Goal: Task Accomplishment & Management: Use online tool/utility

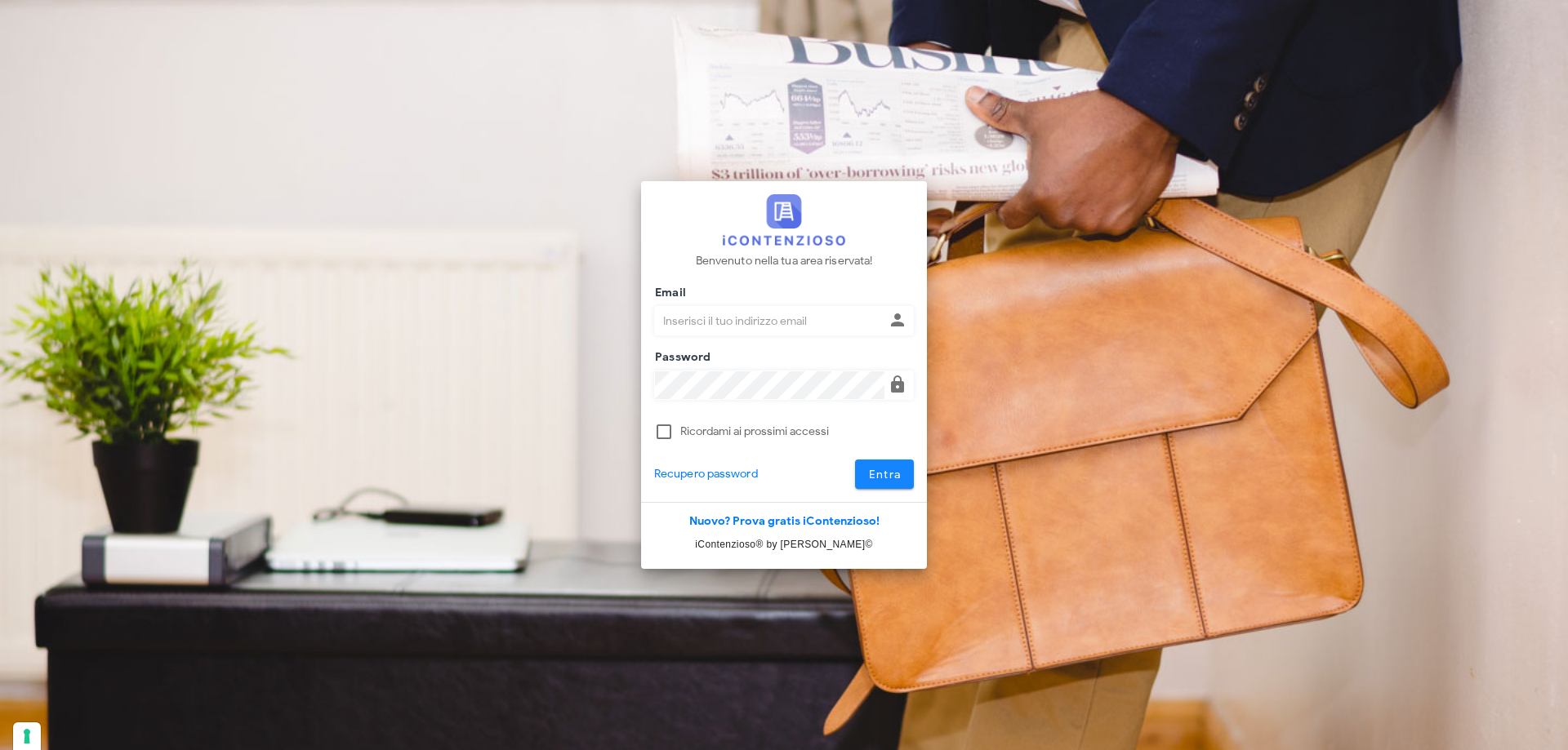
type input "p.rizza@studioassociatoadrev.it"
click at [877, 471] on span "Entra" at bounding box center [884, 474] width 33 height 13
click at [878, 474] on span "Entra" at bounding box center [884, 474] width 33 height 13
click at [888, 470] on span "Entra" at bounding box center [884, 474] width 33 height 13
click at [887, 470] on span "Entra" at bounding box center [884, 474] width 33 height 13
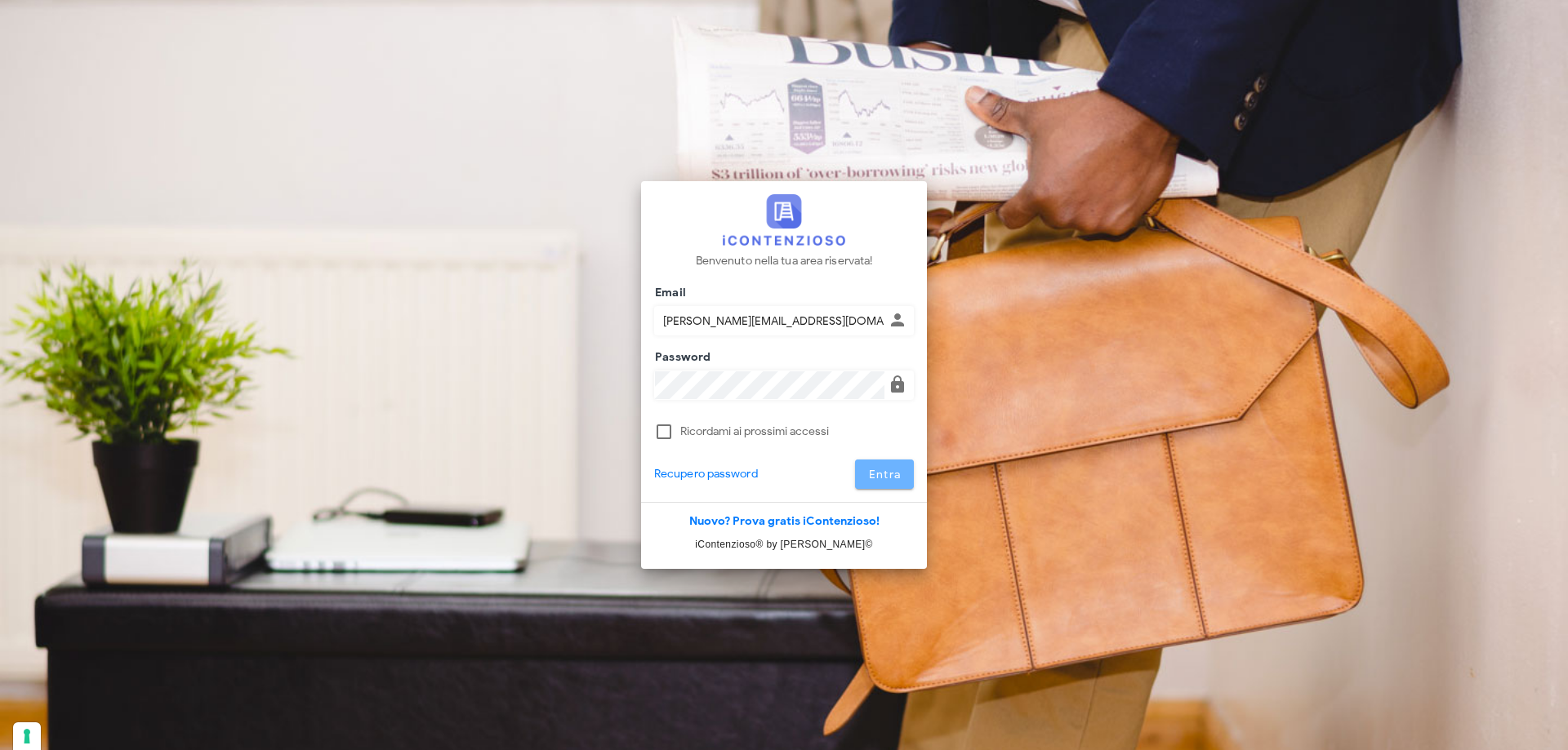
click at [887, 468] on span "Entra" at bounding box center [884, 474] width 33 height 13
click at [888, 465] on button "Entra" at bounding box center [884, 474] width 60 height 30
click at [888, 464] on div "Entra" at bounding box center [866, 474] width 116 height 30
type input "p.rizza@studioassociatoadrev.it"
click at [890, 481] on span "Entra" at bounding box center [884, 474] width 33 height 13
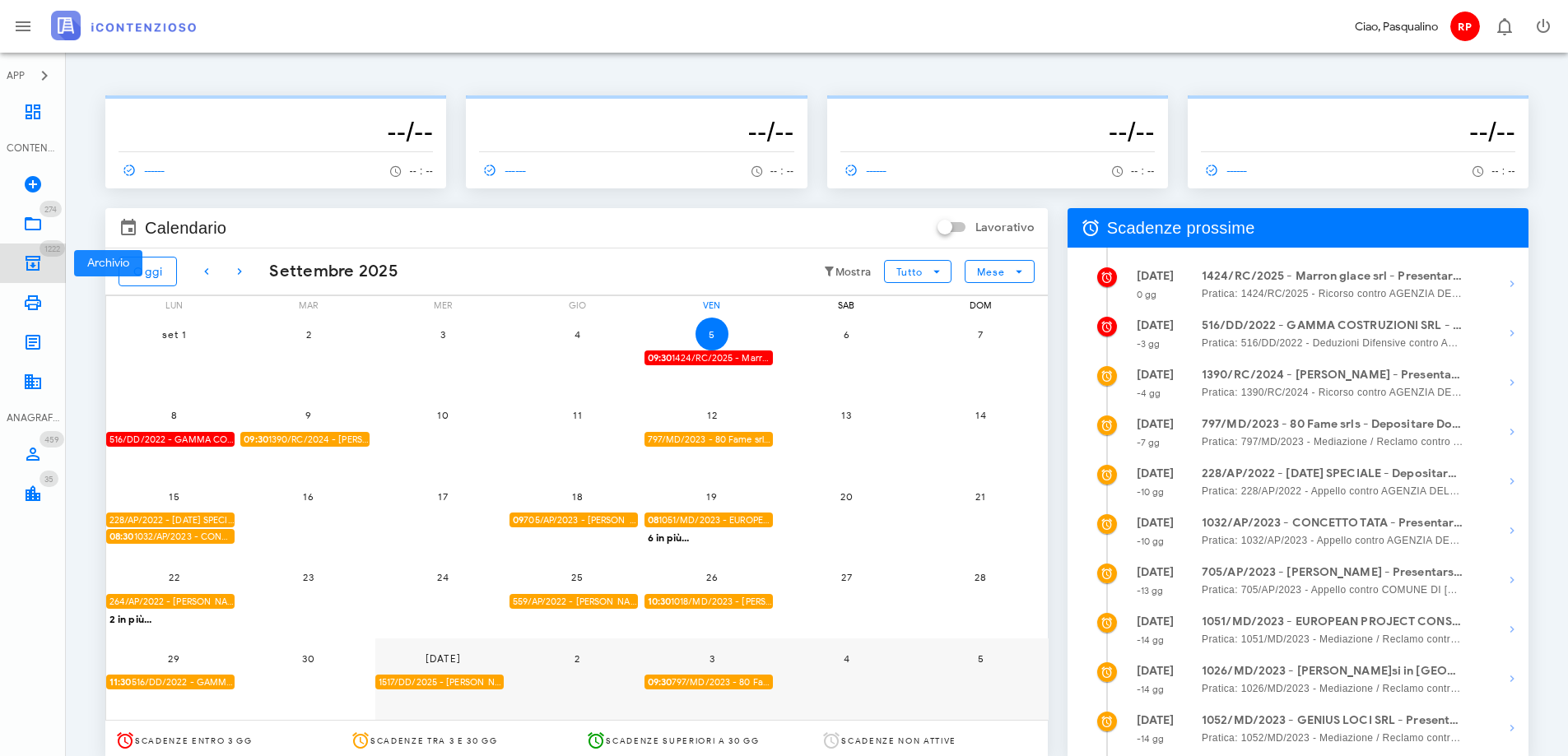
click at [42, 265] on link "1222 Archivio 1222" at bounding box center [33, 264] width 66 height 40
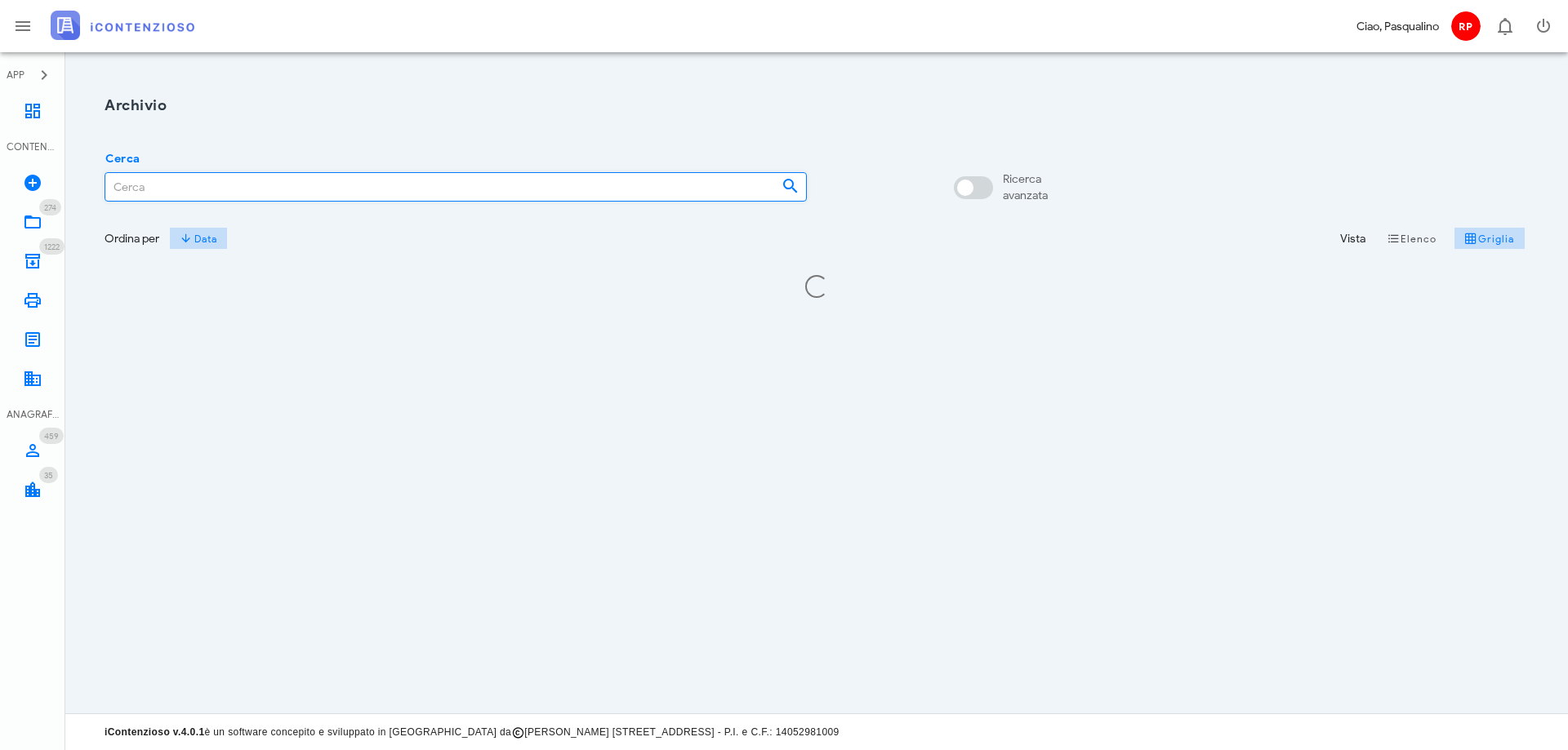
click at [254, 179] on input "Cerca" at bounding box center [437, 186] width 663 height 28
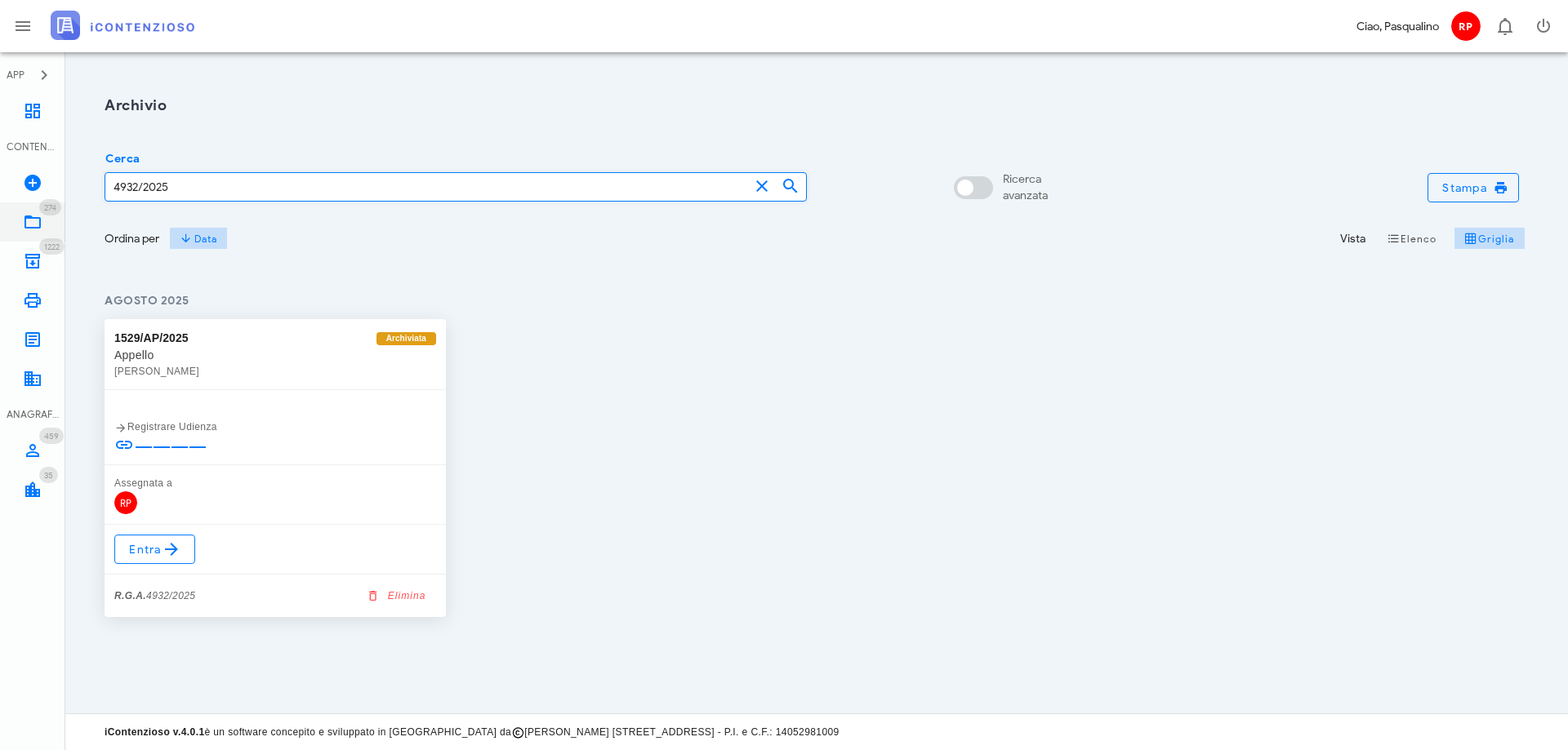
type input "4932/2025"
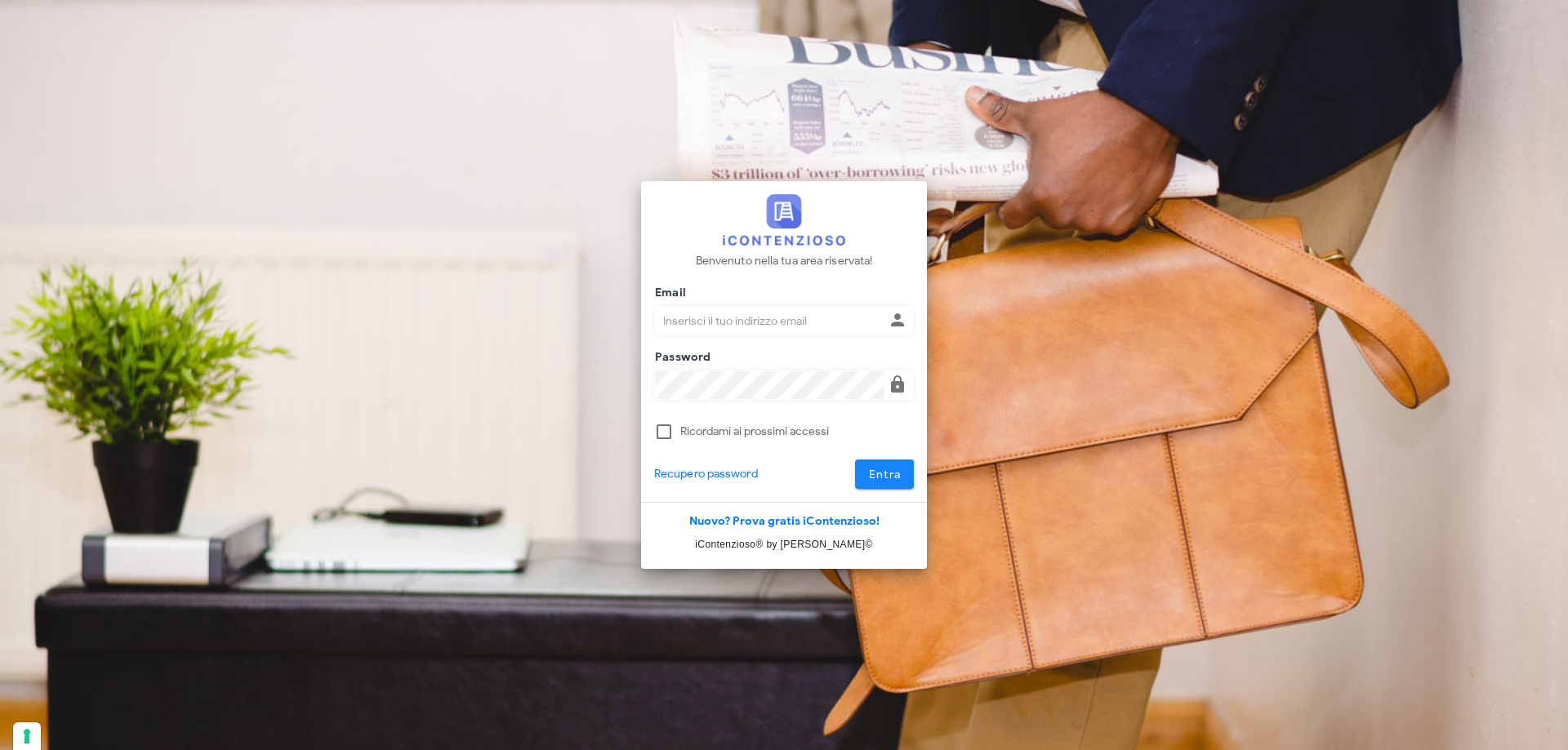
type input "p.rizza@studioassociatoadrev.it"
click at [907, 481] on button "Entra" at bounding box center [884, 474] width 60 height 30
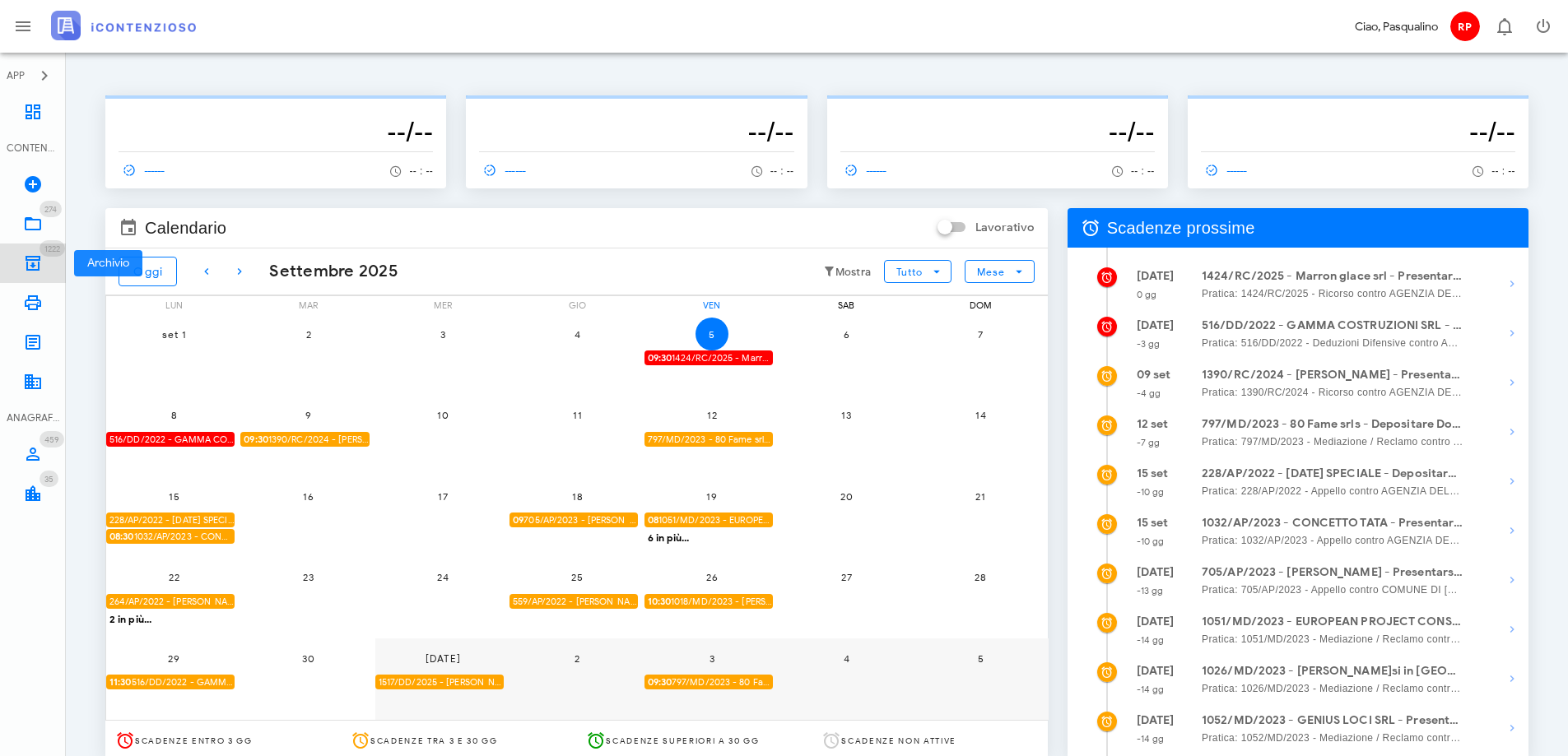
click at [21, 261] on link "1222 Archivio 1222" at bounding box center [33, 264] width 66 height 40
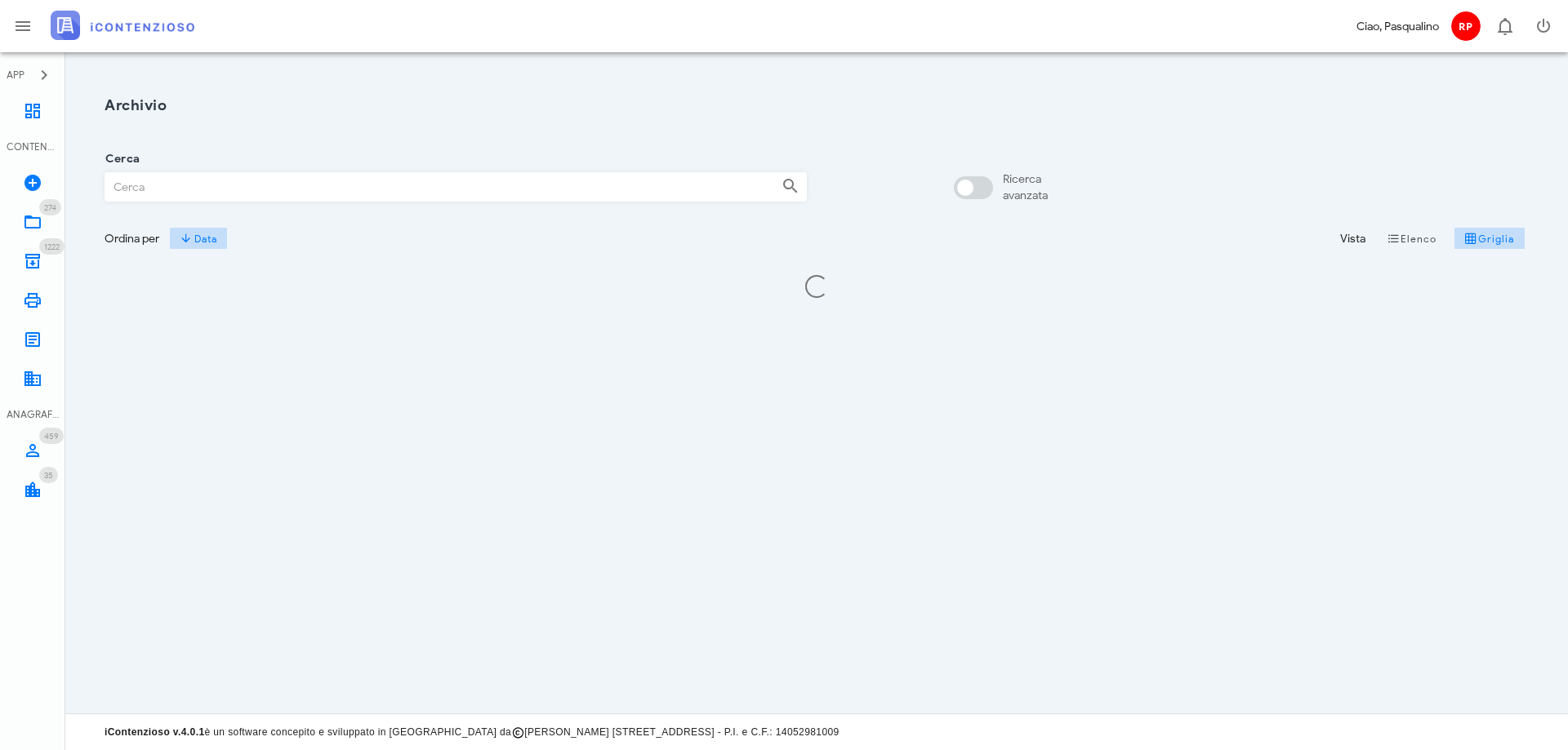
click at [257, 168] on div "Cerca" at bounding box center [456, 182] width 702 height 45
click at [263, 177] on input "Cerca" at bounding box center [437, 186] width 663 height 28
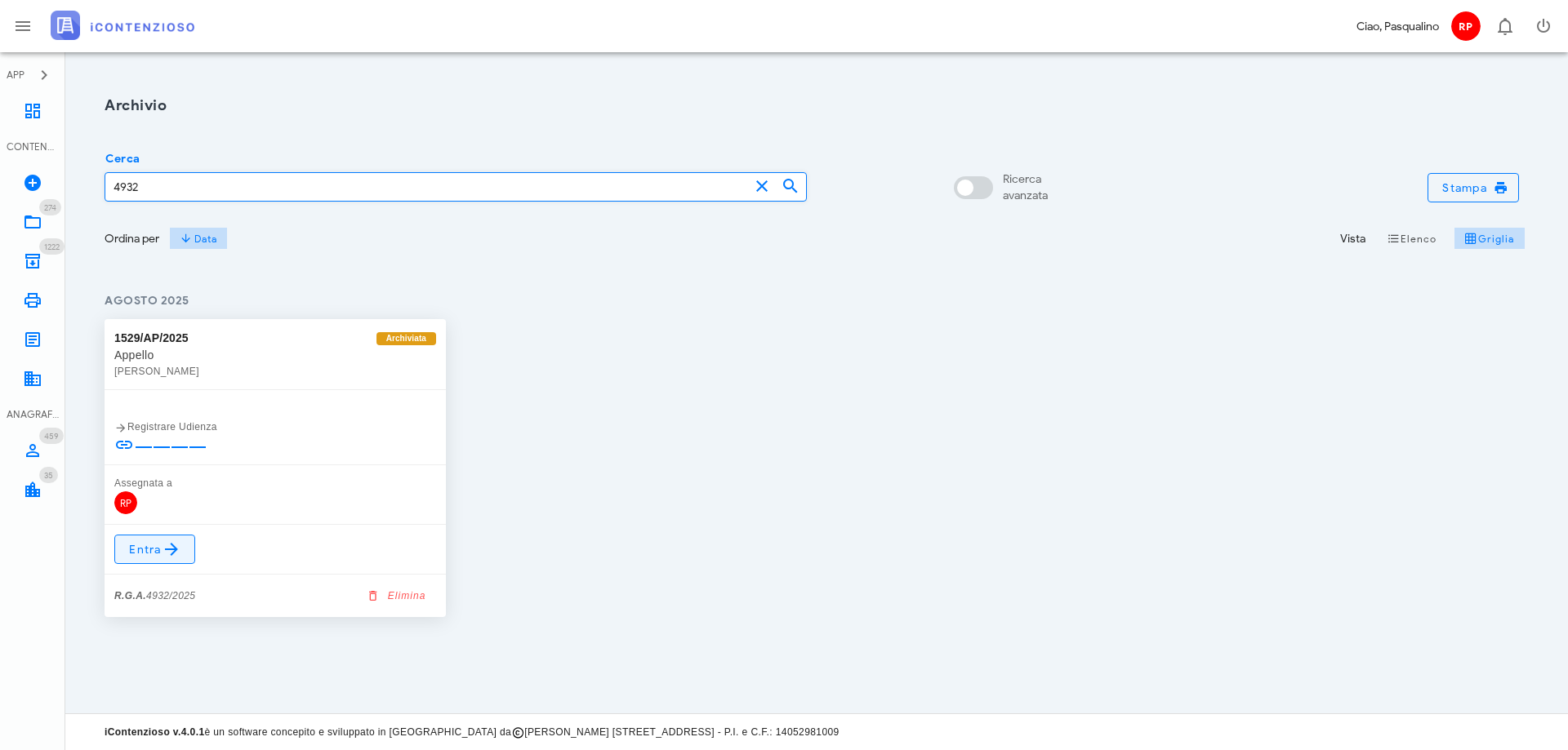
type input "4932"
click at [149, 557] on span "Entra" at bounding box center [154, 549] width 53 height 20
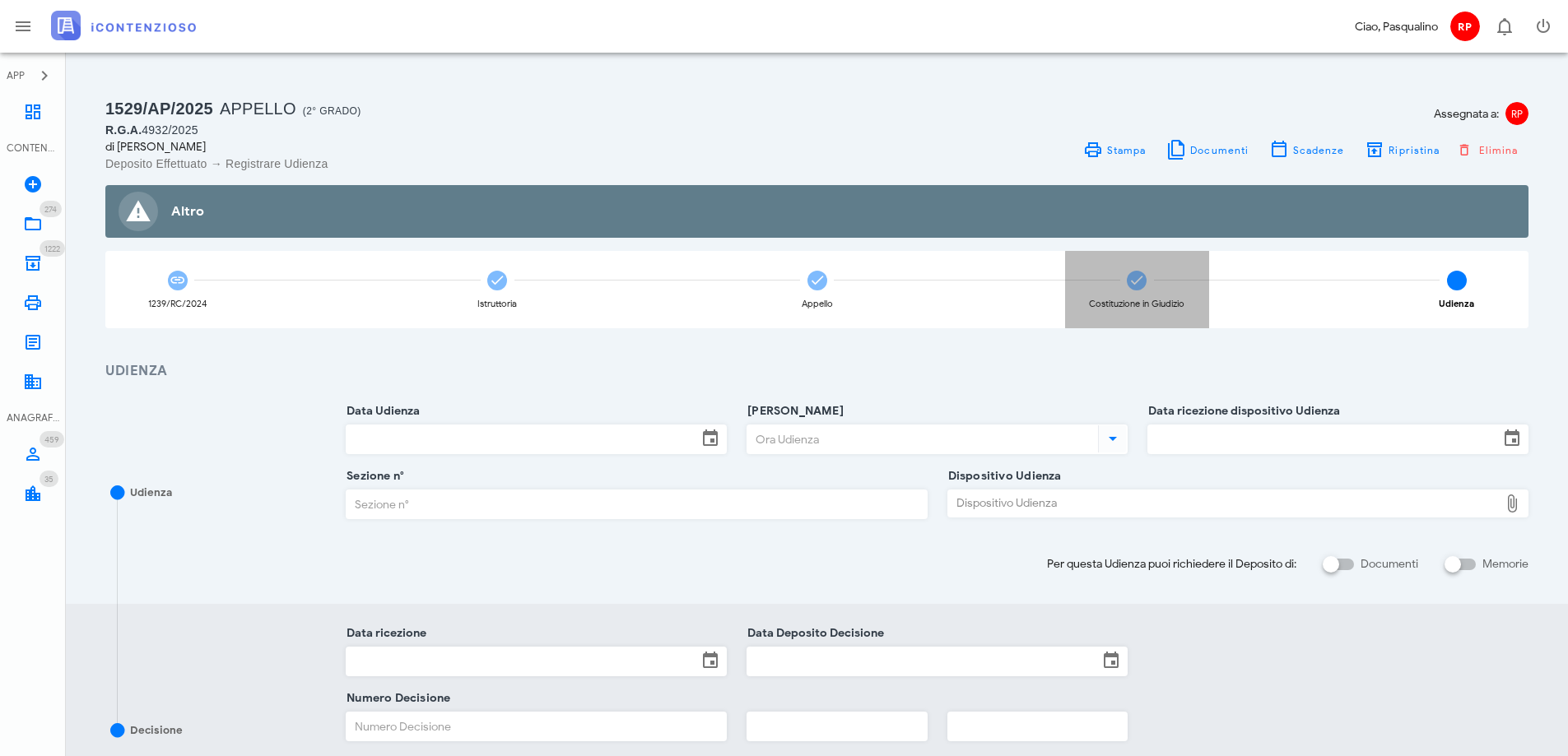
click at [1123, 302] on div "Costituzione in Giudizio" at bounding box center [1137, 304] width 96 height 9
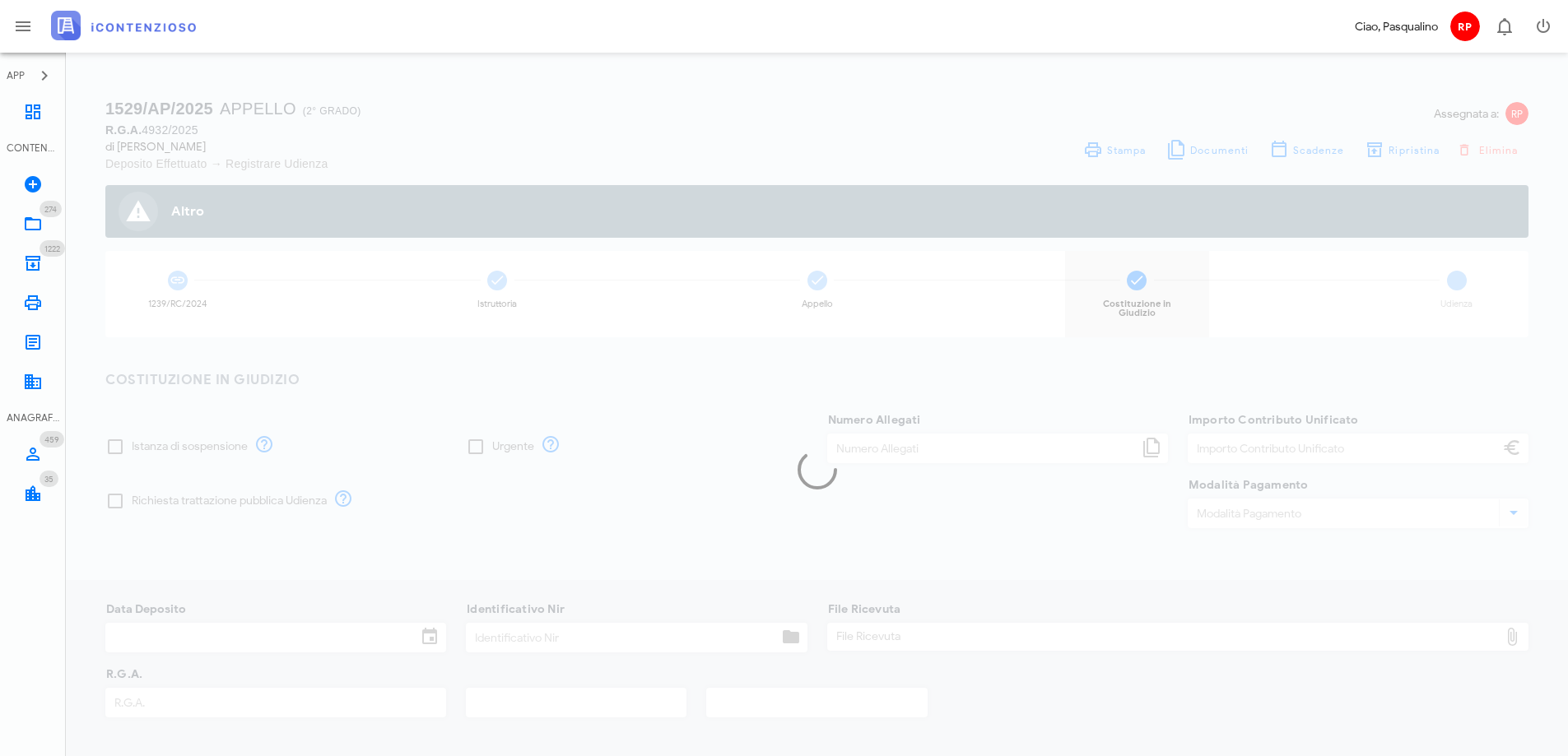
type input "60,00"
type input "[DATE]"
type input "344"
type input "4932"
type input "2025"
